Goal: Transaction & Acquisition: Purchase product/service

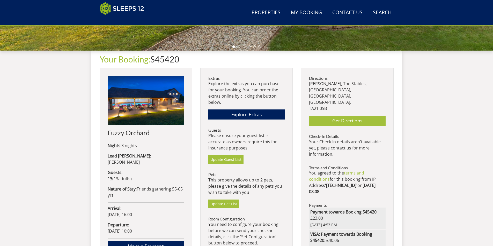
scroll to position [245, 0]
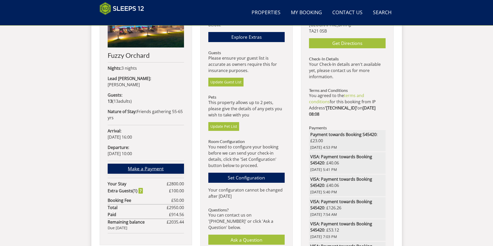
click at [155, 164] on link "Make a Payment" at bounding box center [146, 169] width 76 height 10
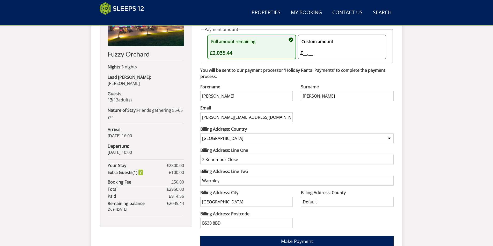
scroll to position [246, 0]
click at [215, 96] on input "[PERSON_NAME]" at bounding box center [246, 97] width 92 height 10
type input "J"
click at [305, 53] on div "Custom amount £__.__ £" at bounding box center [339, 47] width 78 height 20
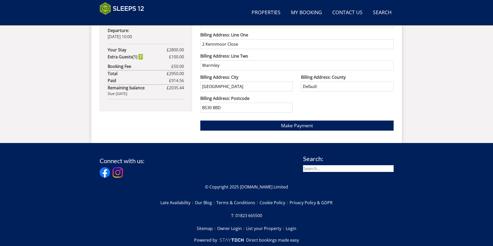
scroll to position [375, 0]
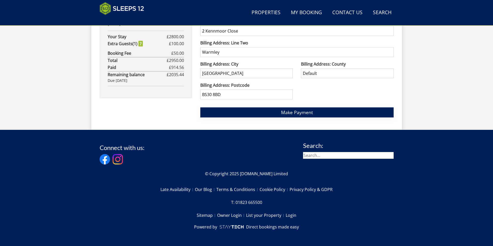
type input "77.03"
click at [309, 110] on span "Make Payment" at bounding box center [297, 112] width 32 height 6
